Goal: Information Seeking & Learning: Learn about a topic

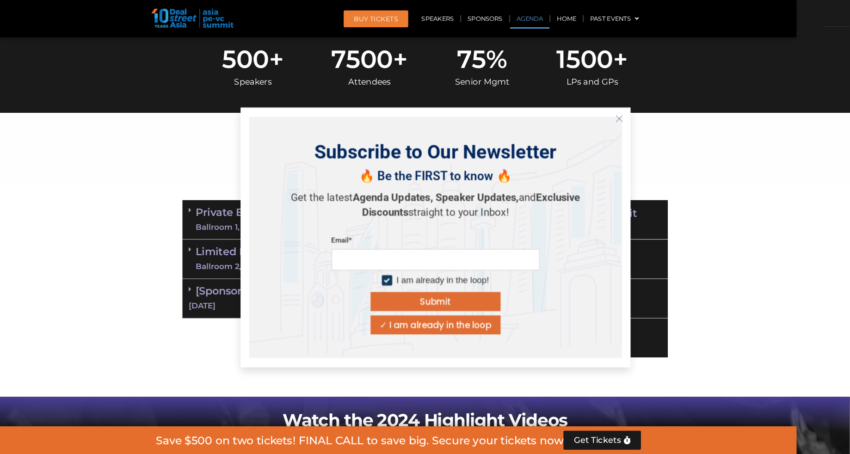
scroll to position [448, 0]
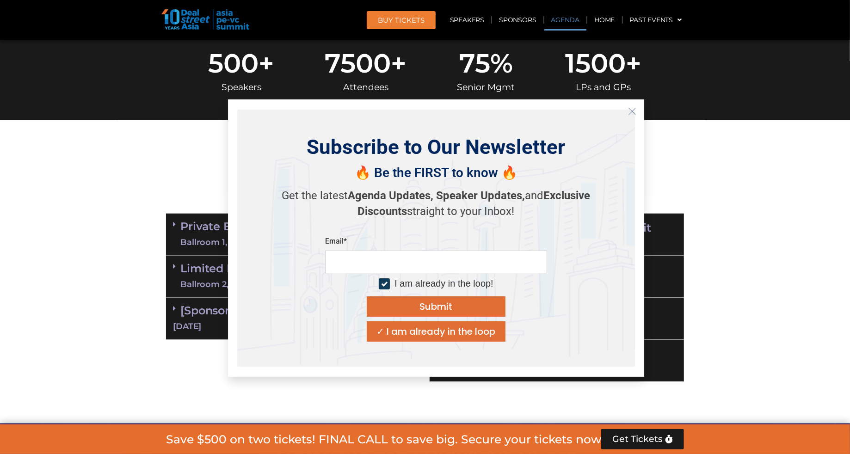
drag, startPoint x: 1875, startPoint y: 7, endPoint x: 635, endPoint y: 112, distance: 1244.8
click at [635, 112] on icon "Close" at bounding box center [632, 111] width 8 height 8
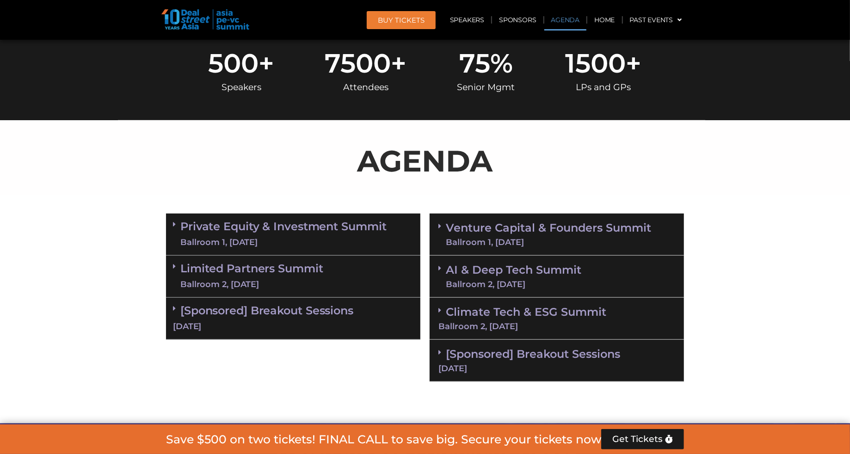
click at [296, 228] on link "Private Equity & Investment Summit Ballroom 1, [DATE]" at bounding box center [283, 235] width 206 height 28
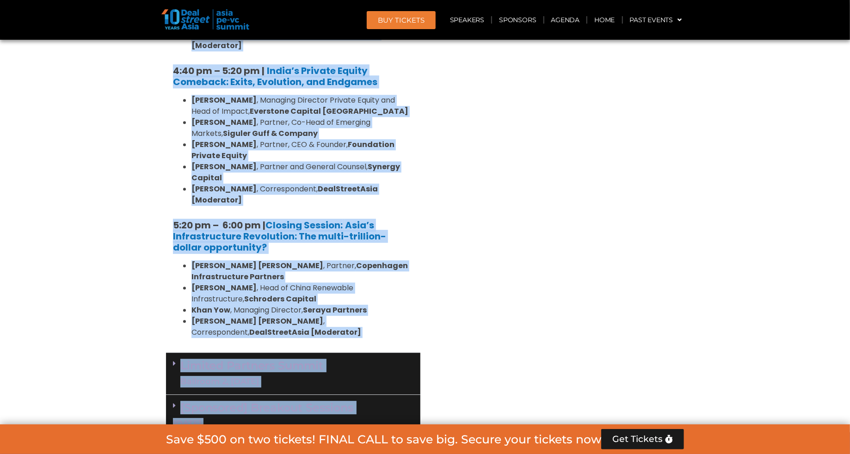
scroll to position [1845, 0]
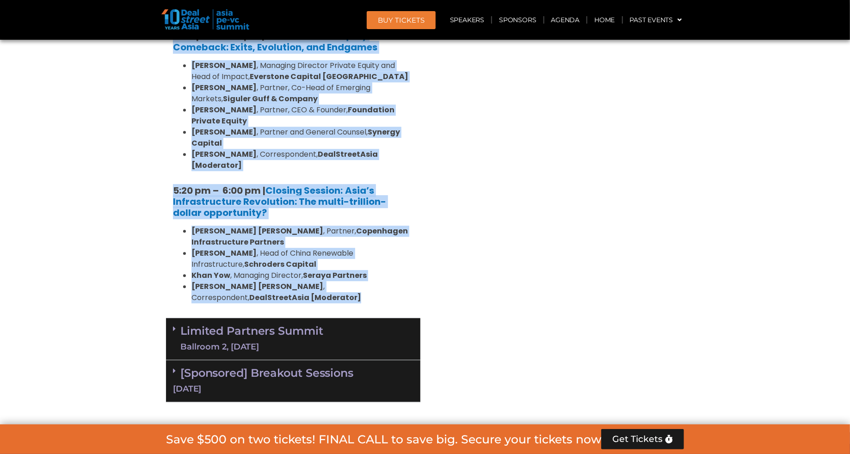
drag, startPoint x: 159, startPoint y: 211, endPoint x: 278, endPoint y: 161, distance: 128.9
copy div "Loremip Dolors & Ametconsec Adipis Elitsedd 4, 87 Eius 1:35 te – 9:70 in | Utla…"
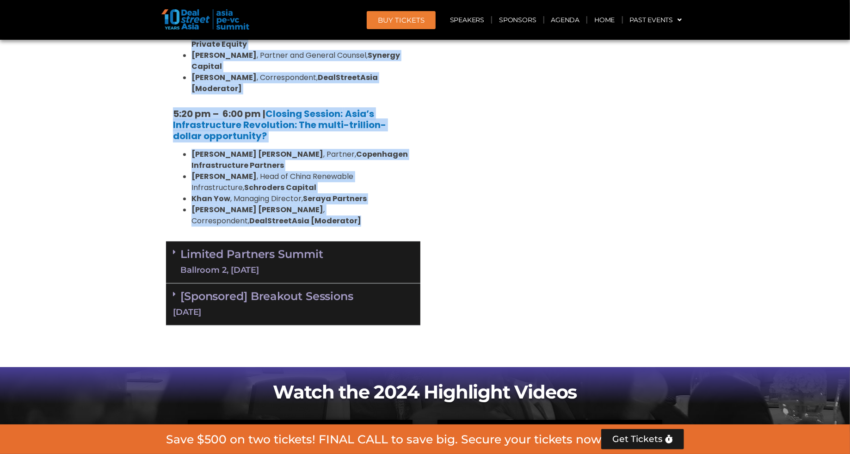
scroll to position [1941, 0]
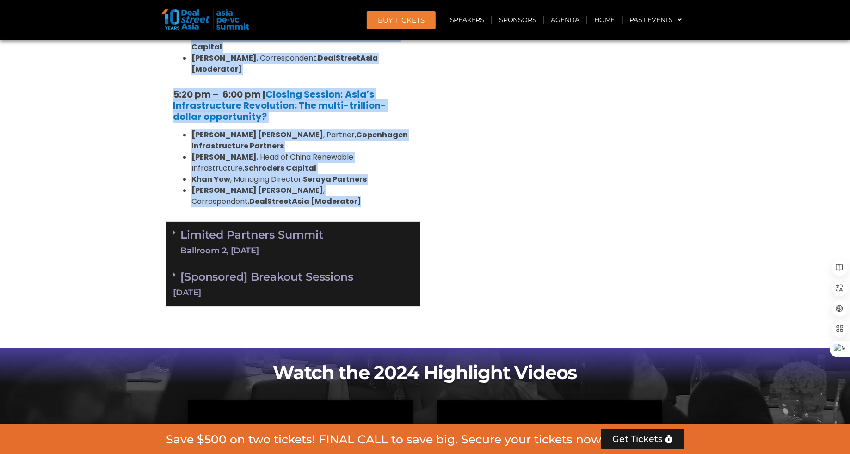
click at [298, 245] on div "Ballroom 2, [DATE]" at bounding box center [251, 251] width 143 height 12
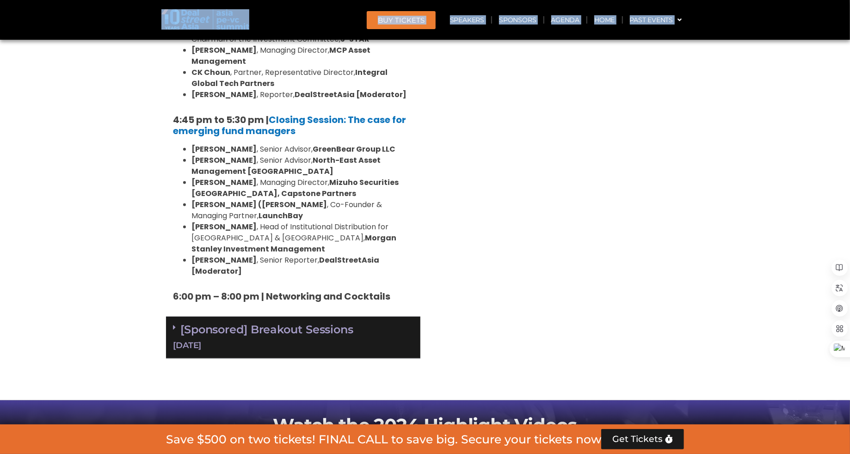
scroll to position [2907, 0]
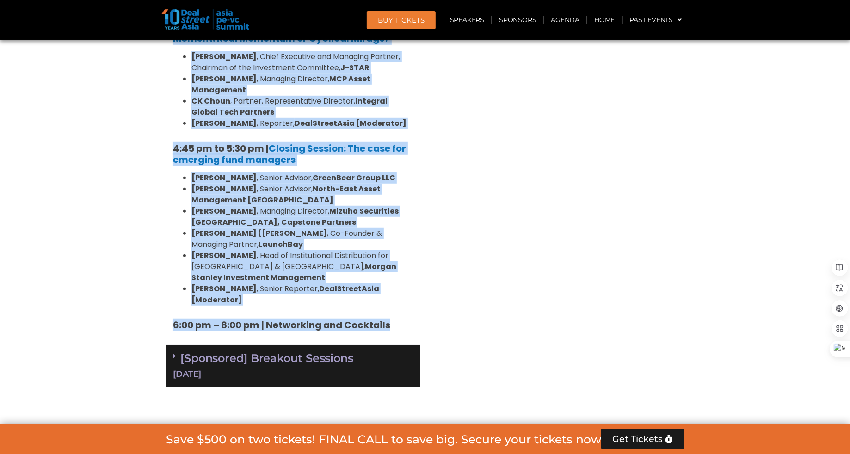
drag, startPoint x: 168, startPoint y: 81, endPoint x: 397, endPoint y: 115, distance: 231.2
copy div "Limited Partners [GEOGRAPHIC_DATA] 2, [DATE] 10:40 am – 10:45 am | Welcome Addr…"
click at [248, 351] on link "[Sponsored] Breakout Sessions [DATE]" at bounding box center [293, 365] width 240 height 29
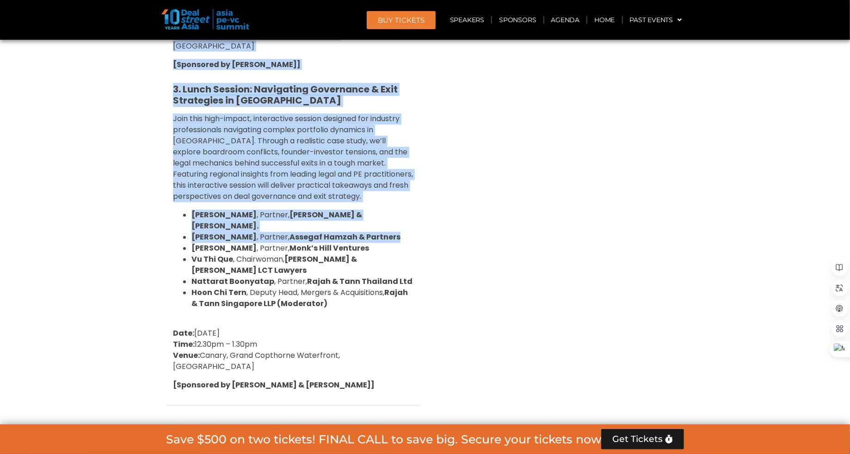
scroll to position [3585, 0]
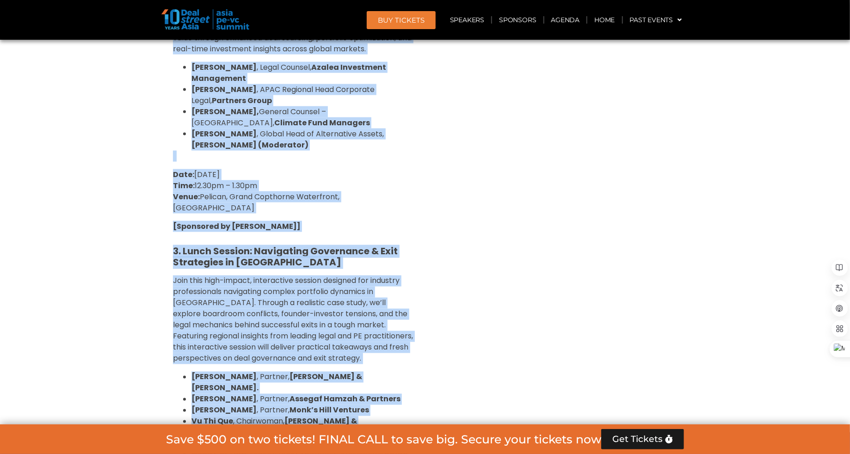
drag, startPoint x: 163, startPoint y: 139, endPoint x: 341, endPoint y: 297, distance: 237.7
copy div "[Loremipsu] Dolorsit Ametcons 56 Adip 3. Elitseddo Eiusmod: Temporincid UT la E…"
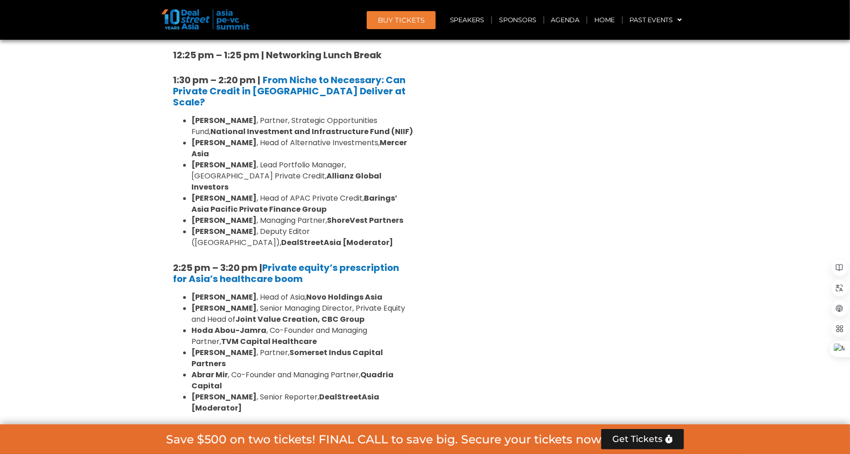
scroll to position [0, 0]
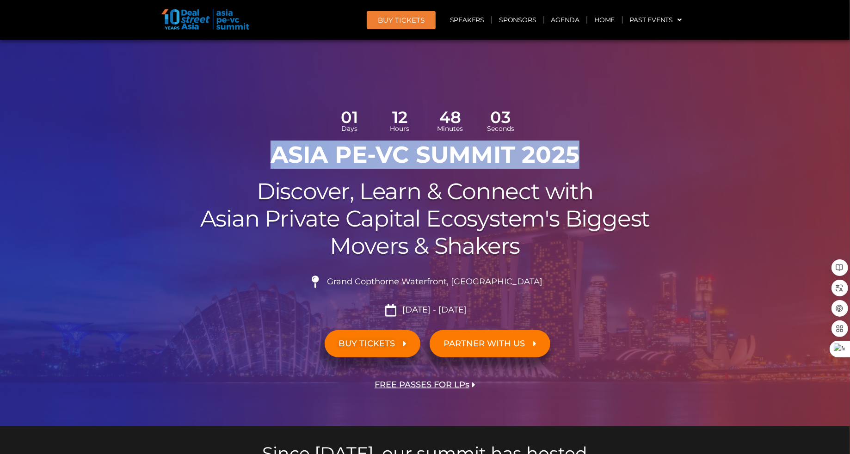
drag, startPoint x: 275, startPoint y: 157, endPoint x: 573, endPoint y: 161, distance: 298.2
click at [573, 161] on h1 "ASIA PE-VC Summit 2025" at bounding box center [425, 155] width 518 height 28
copy h1 "ASIA PE-VC Summit 2025"
click at [569, 24] on link "Agenda" at bounding box center [565, 19] width 43 height 21
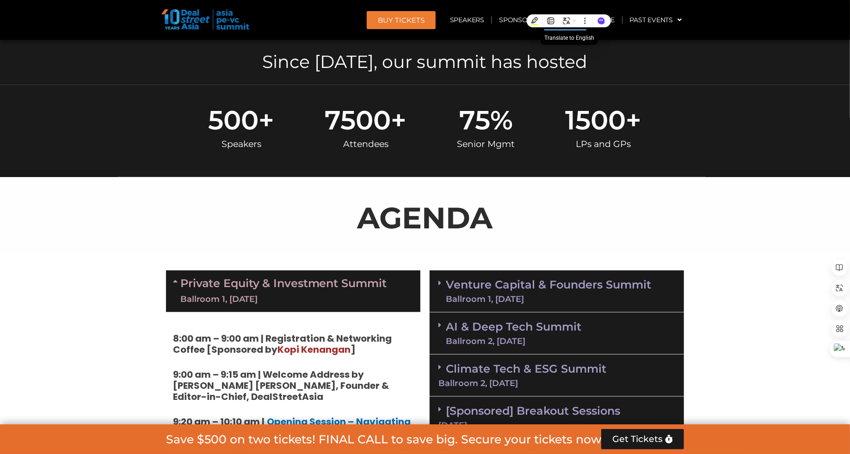
scroll to position [532, 0]
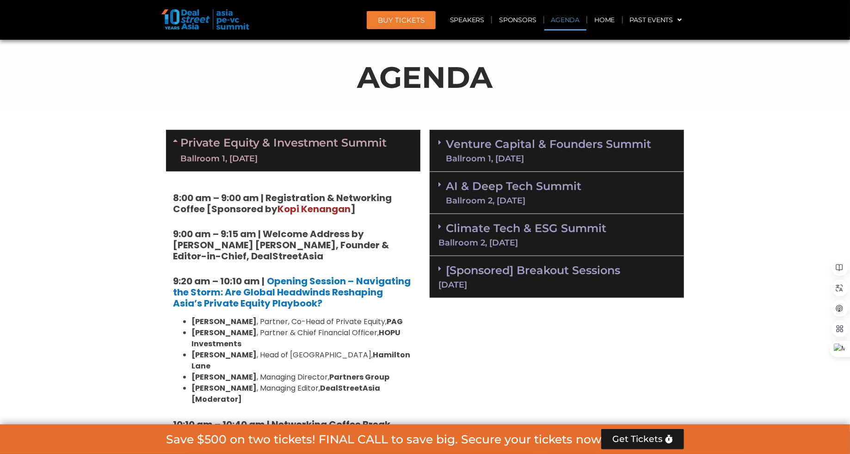
click at [515, 148] on link "Venture Capital & Founders​ Summit Ballroom 1, [DATE]" at bounding box center [548, 151] width 205 height 24
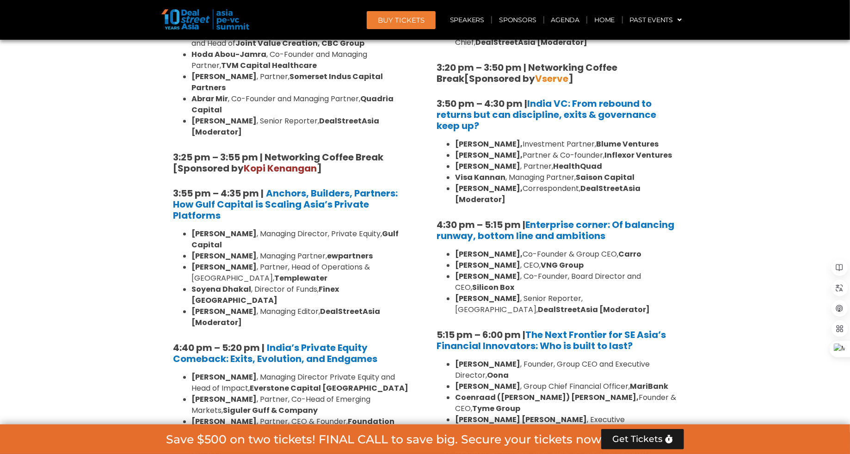
scroll to position [1729, 0]
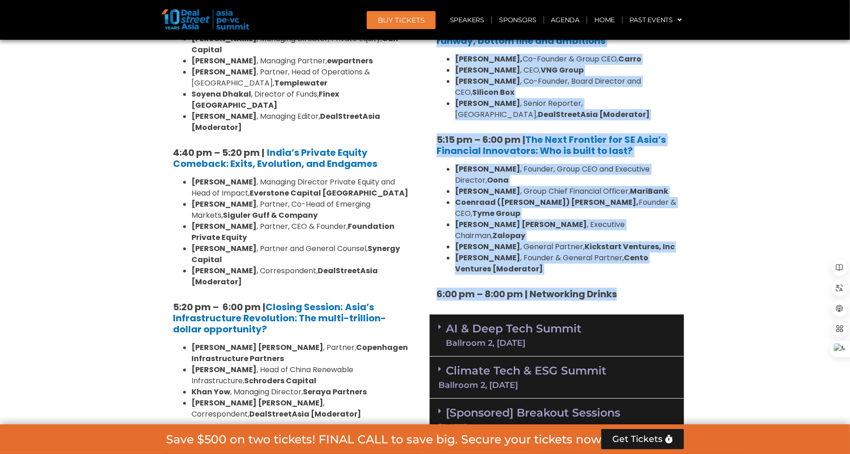
drag, startPoint x: 435, startPoint y: 132, endPoint x: 640, endPoint y: 209, distance: 219.1
copy div "Loremip Dolorsi & Ametcons​ Adipis Elitsedd 0, 79 Eius 4:86 te – 8:12 in | Utla…"
click at [476, 339] on div "Ballroom 2, [DATE]" at bounding box center [513, 343] width 135 height 8
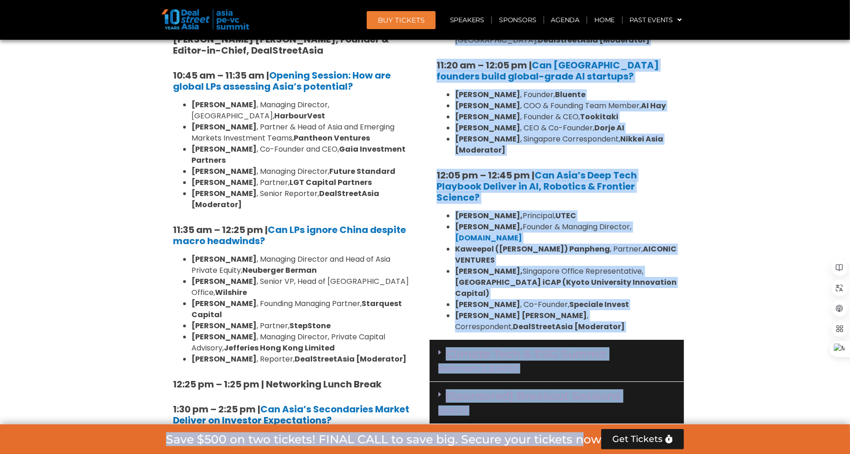
scroll to position [2221, 0]
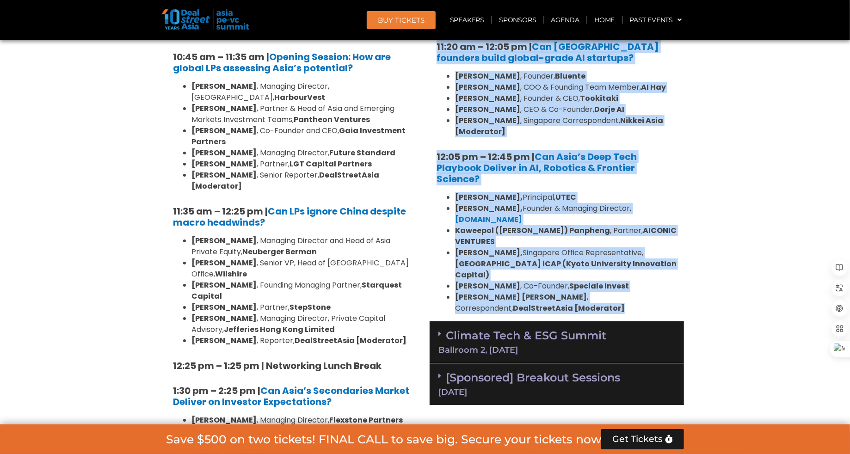
drag, startPoint x: 434, startPoint y: 248, endPoint x: 531, endPoint y: 224, distance: 100.0
click at [531, 224] on div "AI & Deep Tech Summit Ballroom 2, [DATE] 10:30 am – 10:35 am | Welcome address …" at bounding box center [556, 72] width 254 height 500
copy div "LO & Ipsu Dolo Sitame Consecte 3, 81 Adip 19:09 el – 95:74 se | Doeiusm tempori…"
click at [488, 329] on link "Climate Tech & ESG Summit Ballroom 2, [DATE]" at bounding box center [556, 341] width 237 height 25
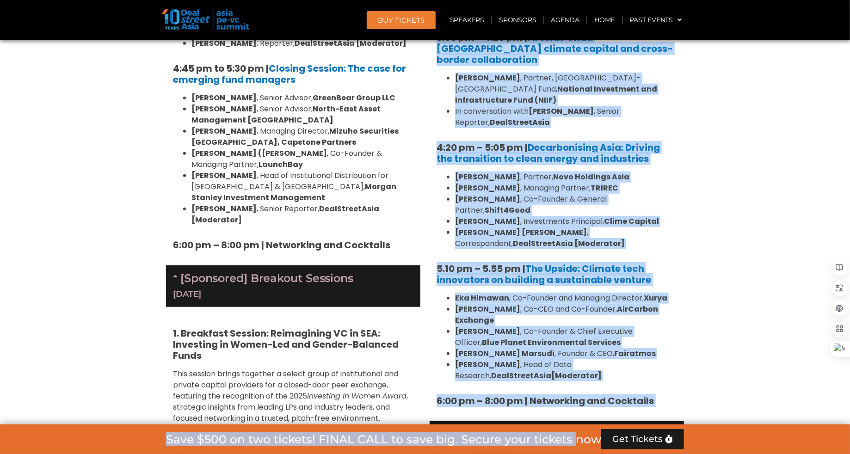
scroll to position [3009, 0]
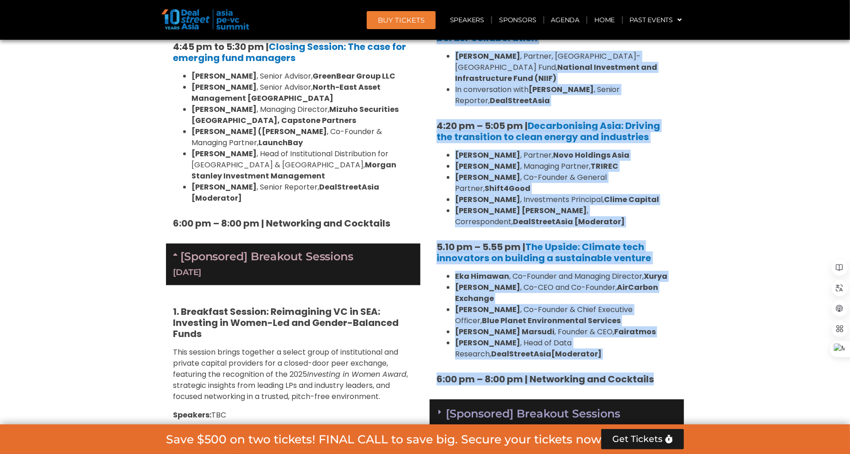
drag, startPoint x: 429, startPoint y: 237, endPoint x: 670, endPoint y: 233, distance: 241.4
copy div "Loremip Dolo & SIT Ametco Adipisci 8, 76 Elit 1:74 se – 9:14 do | Eiusmod tempo…"
click at [471, 407] on link "[Sponsored] Breakout Sessions [DATE]" at bounding box center [556, 419] width 237 height 25
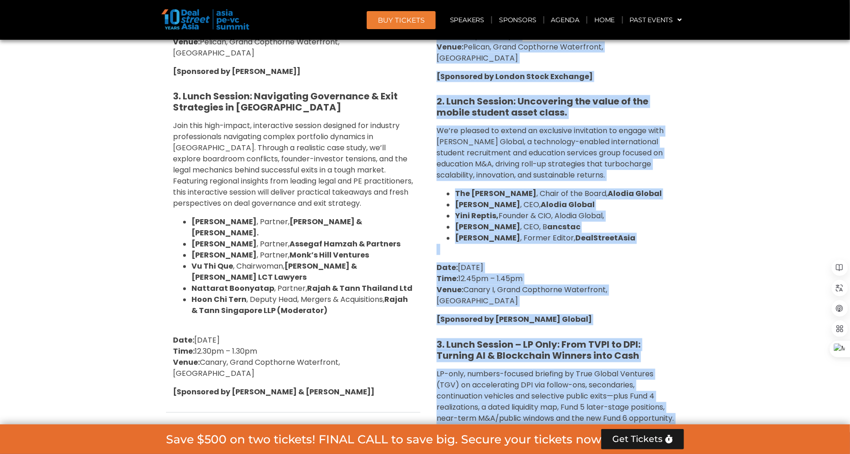
scroll to position [3890, 0]
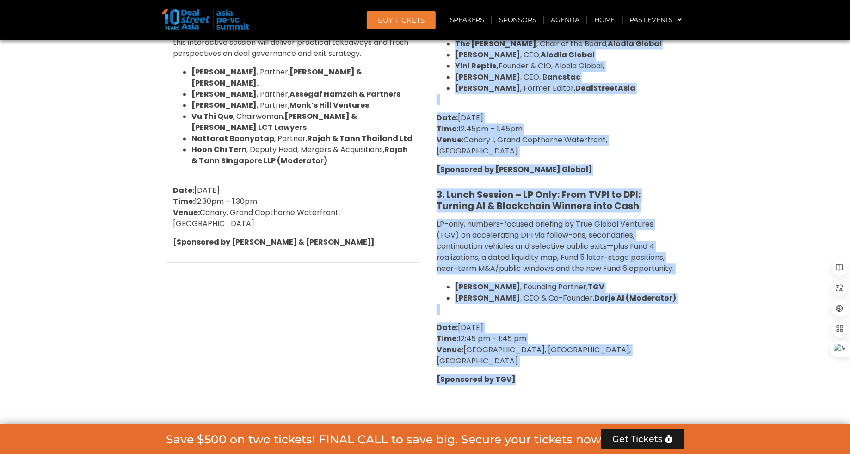
drag, startPoint x: 430, startPoint y: 249, endPoint x: 544, endPoint y: 191, distance: 127.6
copy div "[Loremipsu] Dolorsit Ametcons 83 Adip 7. Elits Doeiusm: Tem Incidi?: Utlabore E…"
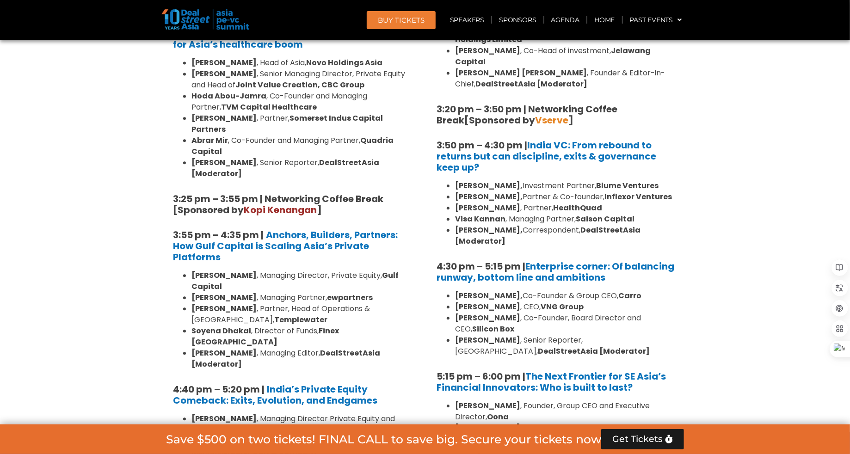
scroll to position [1483, 0]
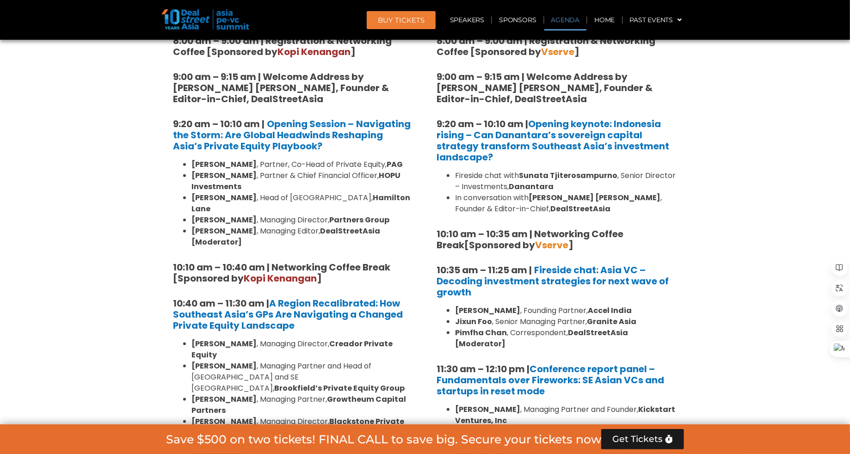
scroll to position [0, 0]
